Goal: Leave review/rating

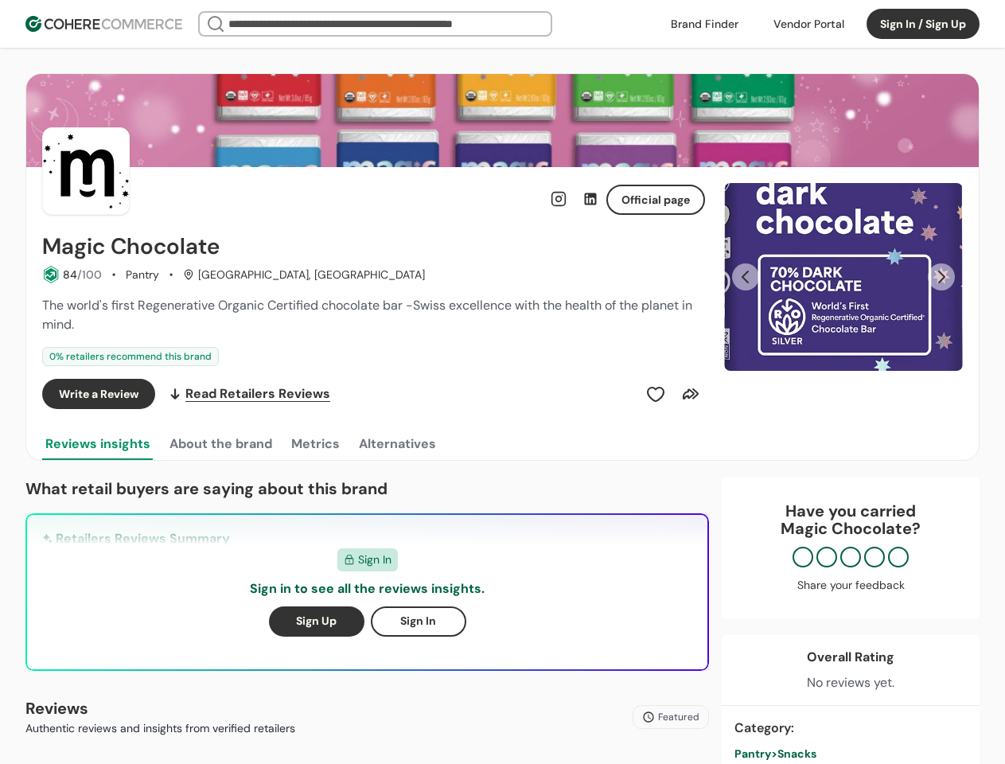
click at [502, 382] on div "Write a Review Read Retailers Reviews" at bounding box center [373, 394] width 663 height 30
click at [809, 24] on div at bounding box center [809, 24] width 90 height 24
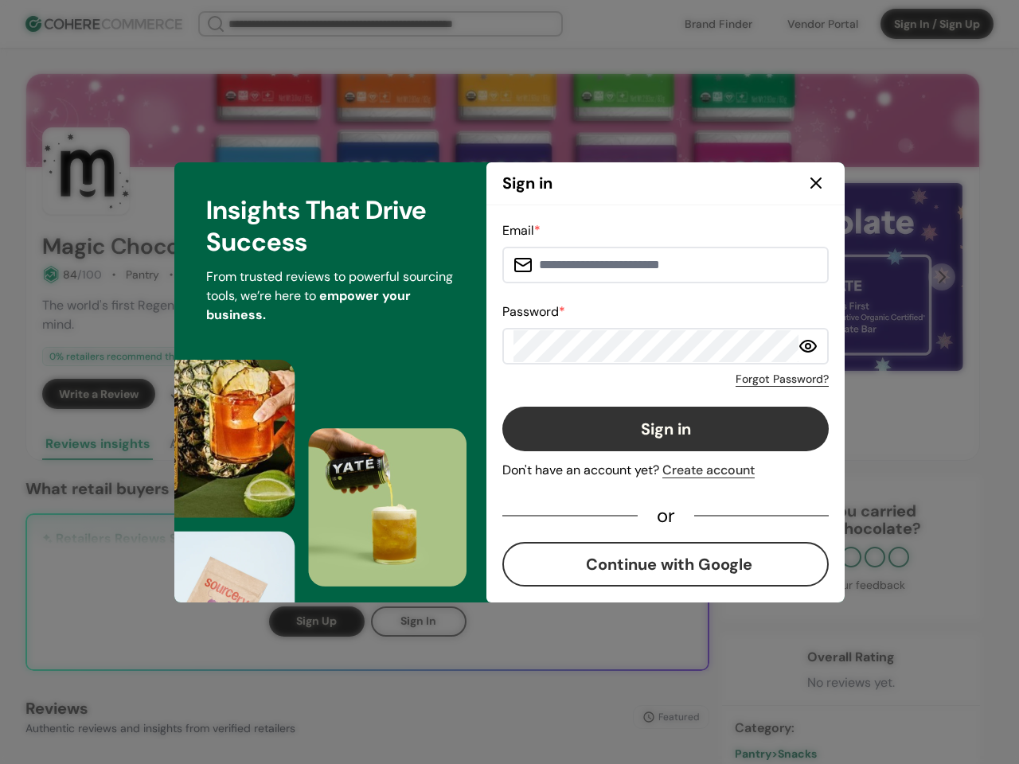
click at [656, 394] on div "Email * Password * Forgot Password? Sign in Don't have an account yet? Create a…" at bounding box center [665, 403] width 326 height 365
click at [691, 394] on div "Email * Password * Forgot Password? Sign in Don't have an account yet? Create a…" at bounding box center [665, 403] width 326 height 365
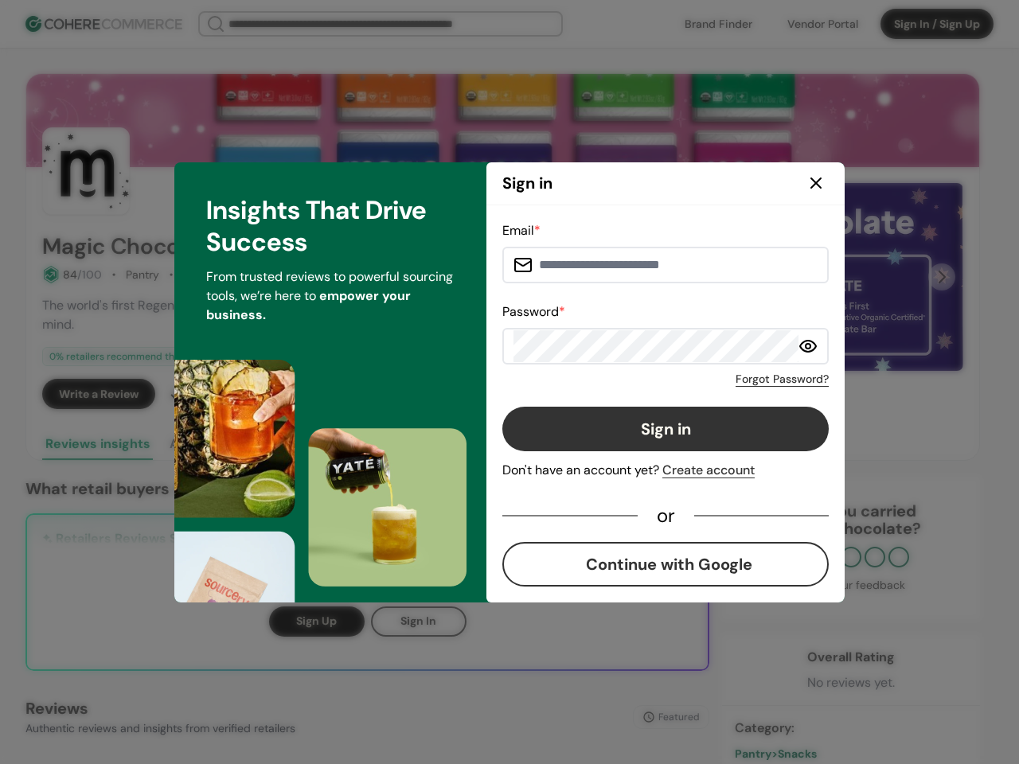
click at [220, 444] on div "Insights That Drive Success From trusted reviews to powerful sourcing tools, we…" at bounding box center [330, 382] width 312 height 440
click at [314, 444] on div "Insights That Drive Success From trusted reviews to powerful sourcing tools, we…" at bounding box center [330, 382] width 312 height 440
click at [396, 444] on div "Insights That Drive Success From trusted reviews to powerful sourcing tools, we…" at bounding box center [330, 382] width 312 height 440
